Goal: Transaction & Acquisition: Download file/media

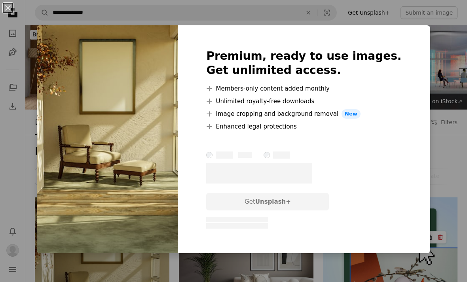
scroll to position [128, 0]
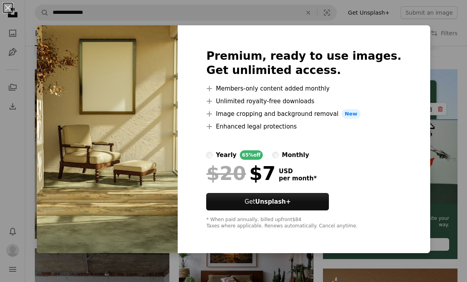
click at [364, 28] on div "An X shape Premium, ready to use images. Get unlimited access. A plus sign Memb…" at bounding box center [233, 141] width 467 height 282
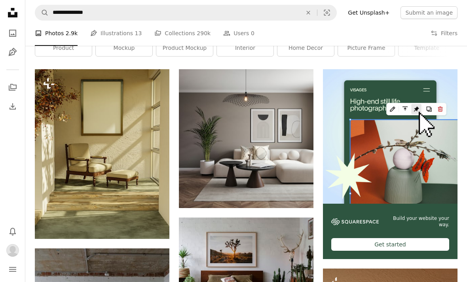
click at [138, 181] on img at bounding box center [102, 153] width 134 height 169
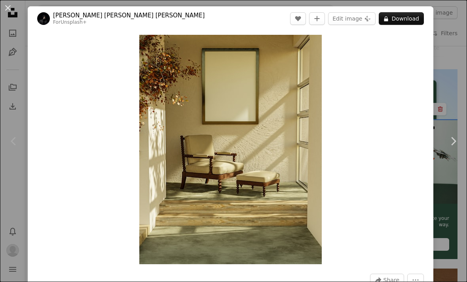
click at [223, 202] on img "Zoom in on this image" at bounding box center [230, 149] width 182 height 229
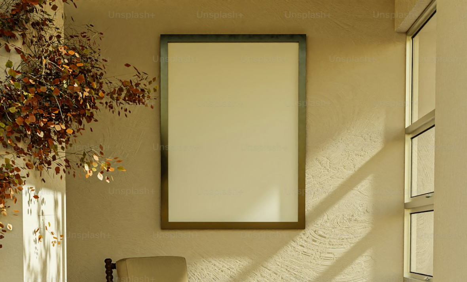
scroll to position [140, 0]
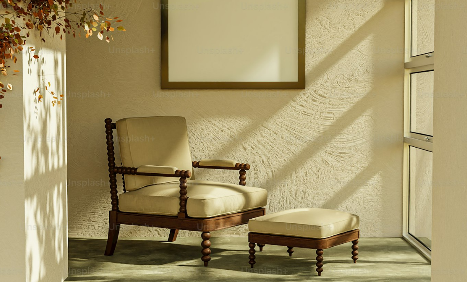
click at [419, 60] on img "Zoom out on this image" at bounding box center [233, 153] width 467 height 589
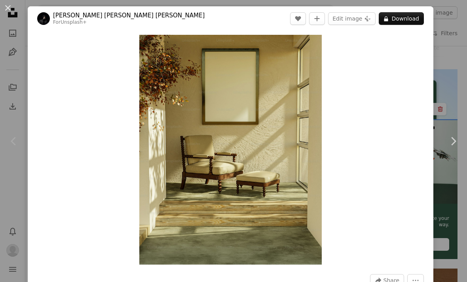
click at [10, 13] on button "An X shape" at bounding box center [7, 7] width 9 height 9
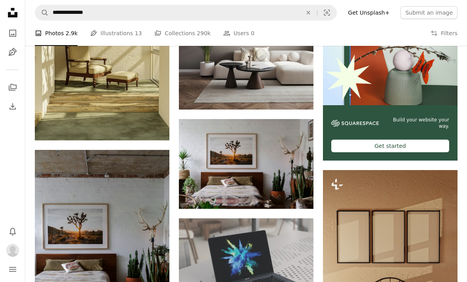
scroll to position [226, 0]
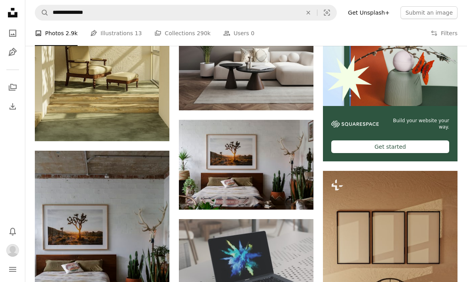
click at [149, 130] on button "A lock Download" at bounding box center [139, 127] width 44 height 13
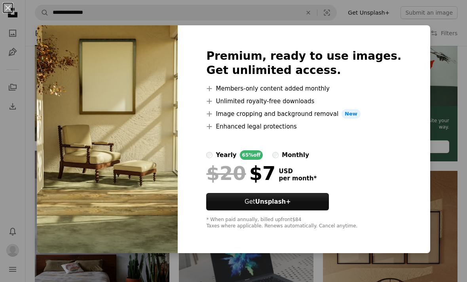
click at [368, 29] on div "An X shape Premium, ready to use images. Get unlimited access. A plus sign Memb…" at bounding box center [233, 141] width 467 height 282
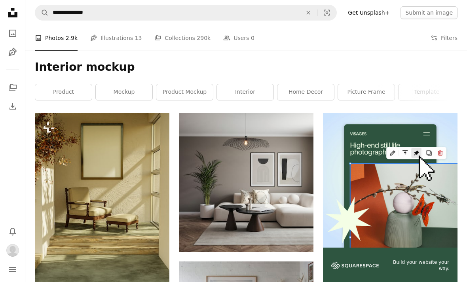
scroll to position [83, 0]
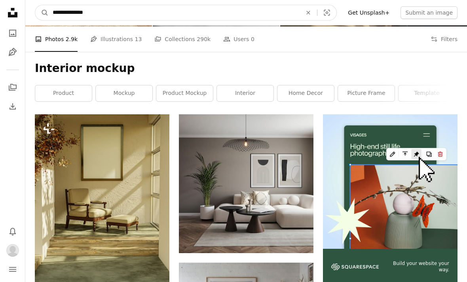
click at [162, 10] on input "**********" at bounding box center [174, 12] width 251 height 15
type input "**********"
click at [42, 13] on button "A magnifying glass" at bounding box center [41, 12] width 13 height 15
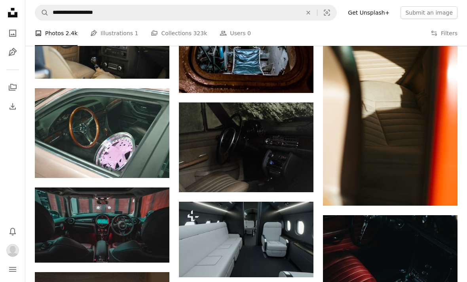
scroll to position [488, 0]
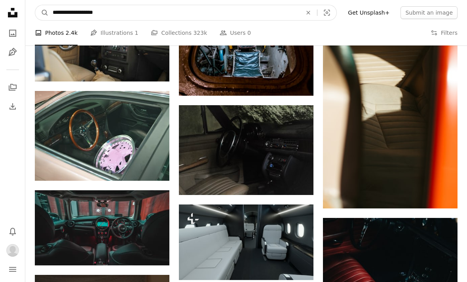
click at [123, 8] on input "**********" at bounding box center [174, 12] width 251 height 15
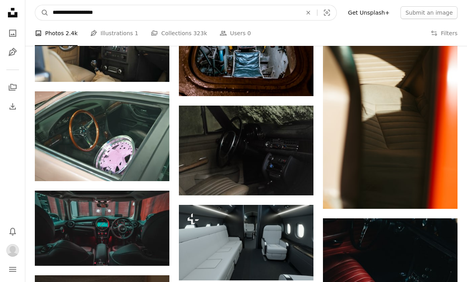
click at [122, 15] on input "**********" at bounding box center [174, 12] width 251 height 15
type input "**********"
click at [42, 12] on button "A magnifying glass" at bounding box center [41, 12] width 13 height 15
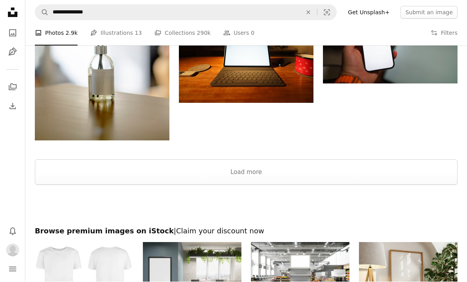
scroll to position [1072, 0]
click at [309, 178] on button "Load more" at bounding box center [246, 171] width 422 height 25
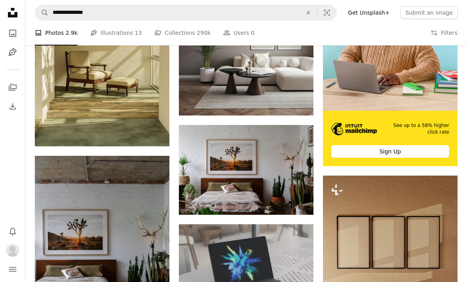
scroll to position [0, 0]
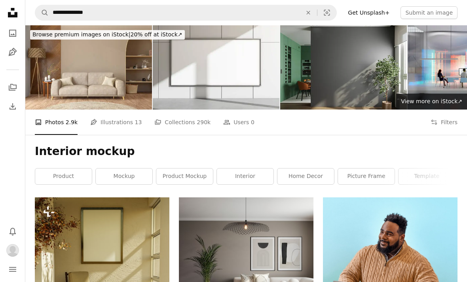
click at [126, 176] on link "mockup" at bounding box center [124, 176] width 57 height 16
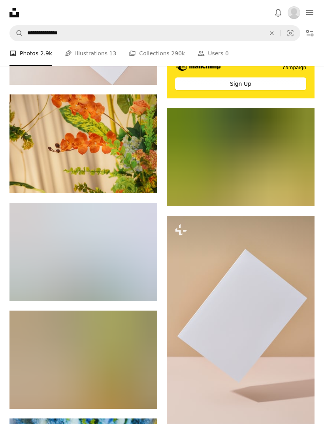
scroll to position [3398, 0]
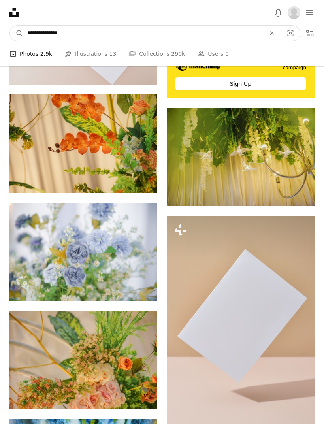
click at [79, 29] on input "**********" at bounding box center [143, 33] width 240 height 15
click at [74, 30] on input "**********" at bounding box center [143, 33] width 240 height 15
type input "********"
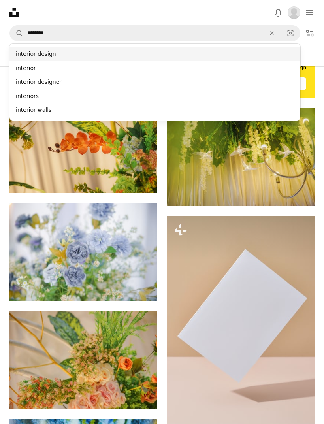
click at [46, 54] on div "interior design" at bounding box center [154, 54] width 291 height 14
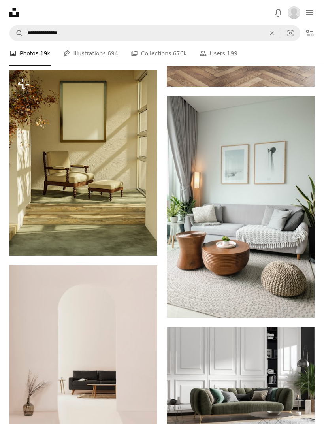
scroll to position [1308, 0]
click at [300, 282] on icon "Arrow pointing down" at bounding box center [299, 303] width 6 height 9
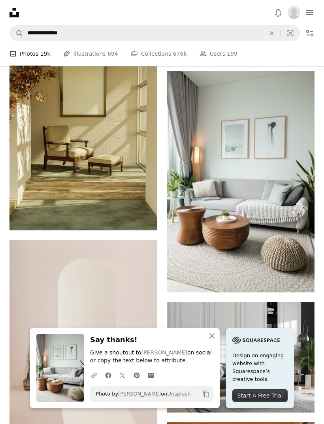
click at [165, 282] on link "[PERSON_NAME]" at bounding box center [165, 353] width 46 height 6
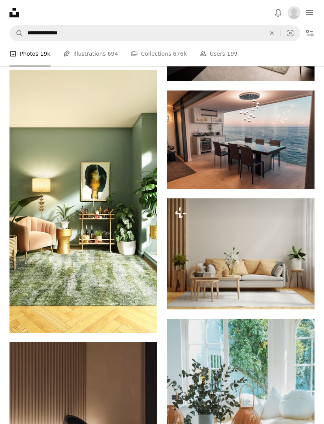
scroll to position [2675, 0]
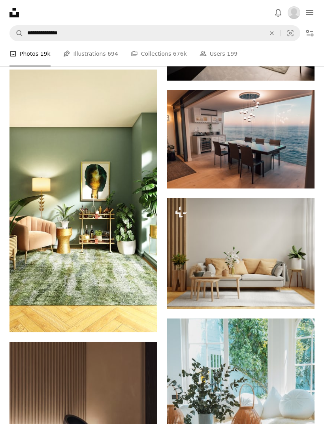
click at [301, 282] on button "A lock Download" at bounding box center [285, 295] width 44 height 13
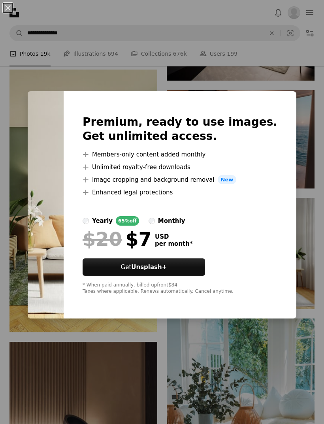
click at [205, 276] on link "Get Unsplash+" at bounding box center [144, 267] width 123 height 17
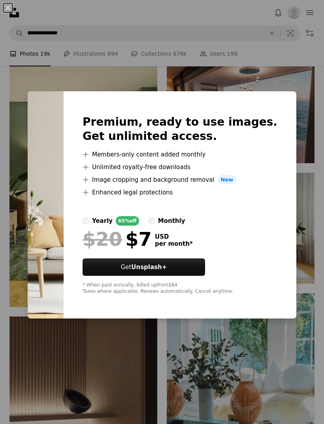
click at [70, 6] on div "An X shape Premium, ready to use images. Get unlimited access. A plus sign Memb…" at bounding box center [162, 212] width 324 height 424
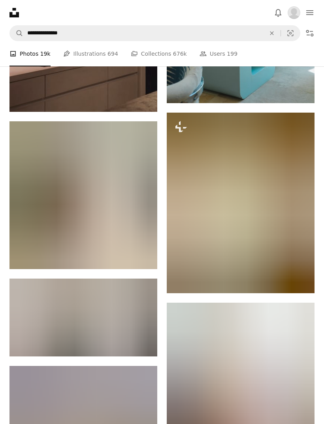
scroll to position [3108, 0]
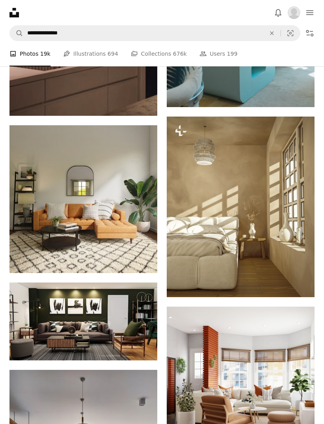
click at [144, 262] on icon "Arrow pointing down" at bounding box center [141, 258] width 6 height 9
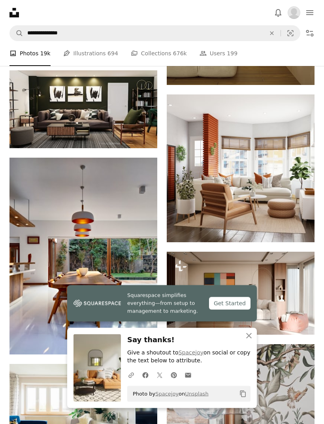
scroll to position [3321, 0]
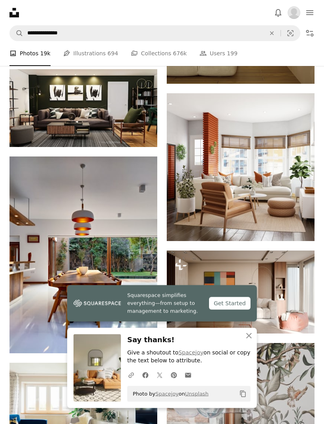
click at [252, 282] on icon "An X shape" at bounding box center [248, 335] width 9 height 9
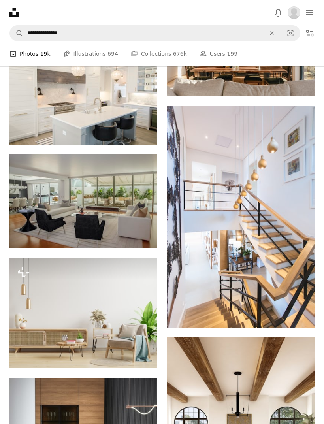
scroll to position [1758, 0]
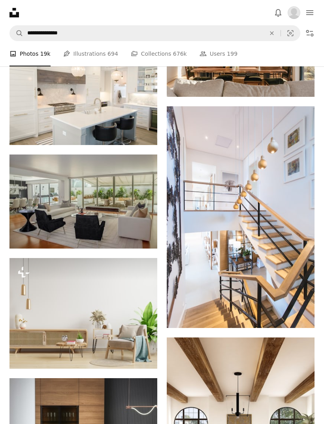
click at [128, 282] on button "A lock Download" at bounding box center [127, 354] width 44 height 13
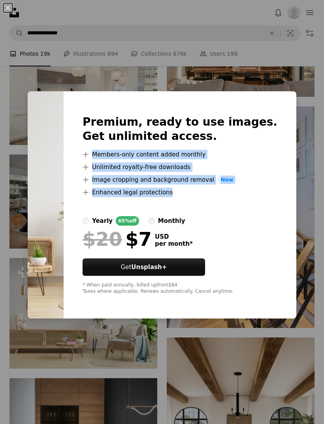
click at [205, 265] on link "Get Unsplash+" at bounding box center [144, 267] width 123 height 17
